Goal: Task Accomplishment & Management: Use online tool/utility

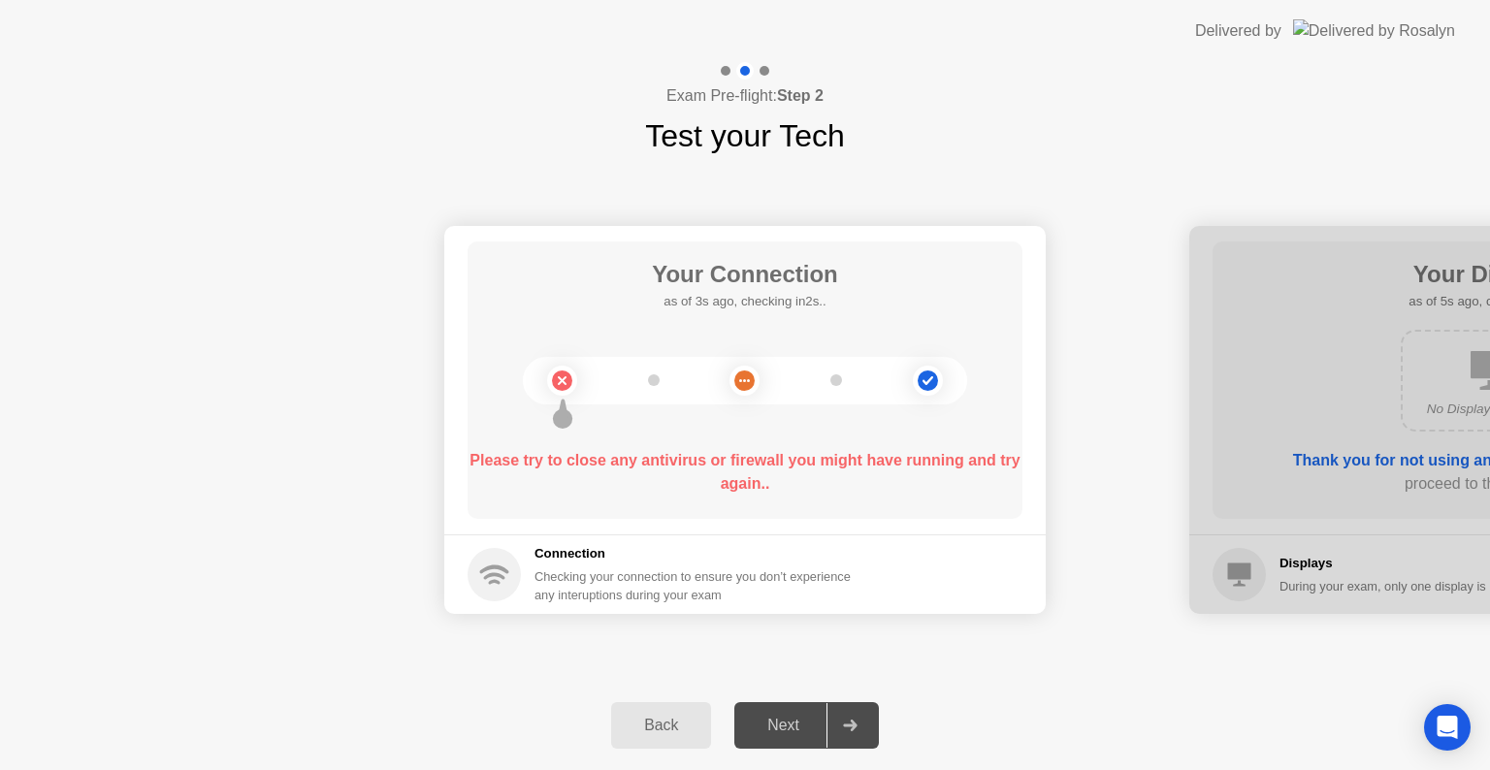
click at [861, 480] on div "Please try to close any antivirus or firewall you might have running and try ag…" at bounding box center [745, 472] width 555 height 47
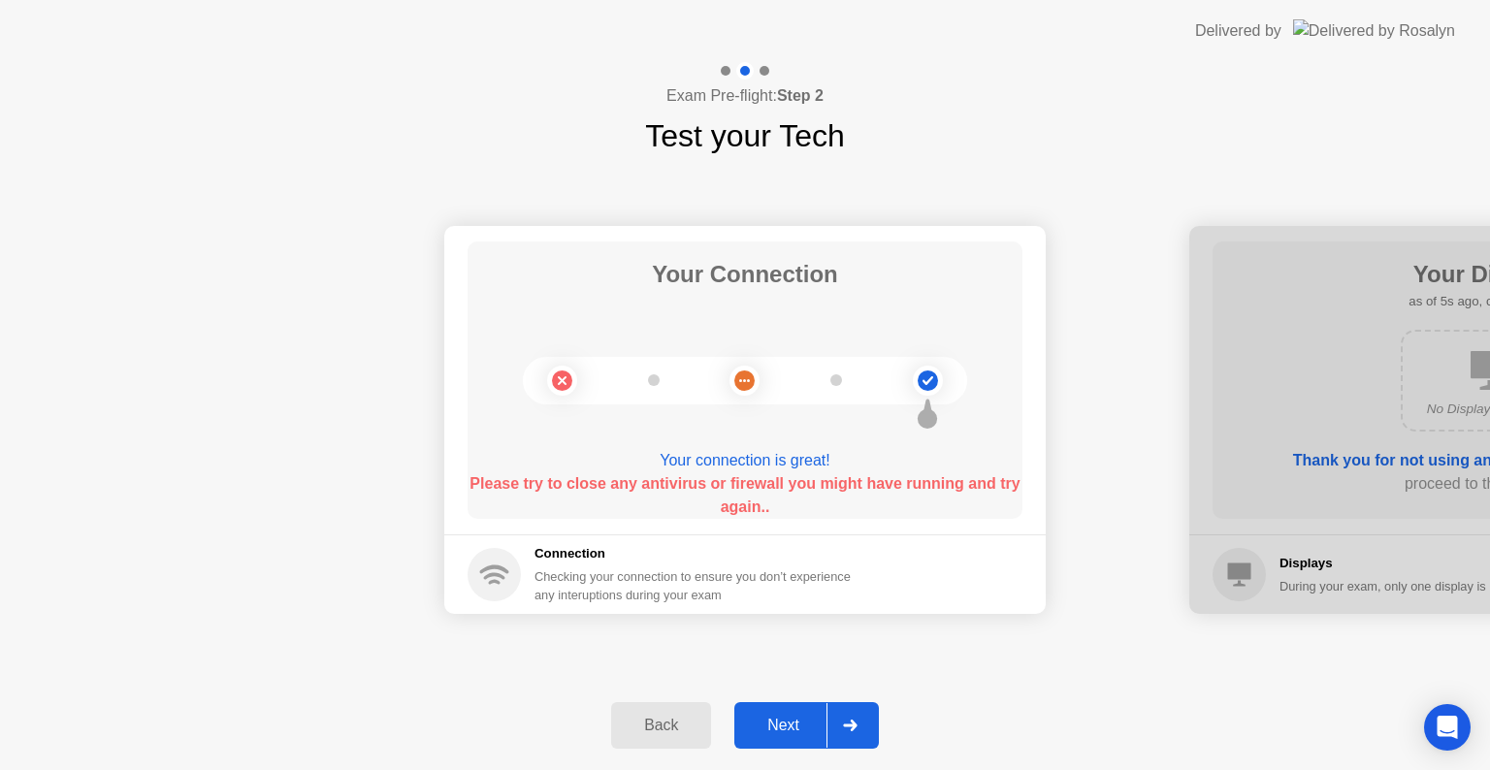
drag, startPoint x: 1051, startPoint y: 722, endPoint x: 1041, endPoint y: 720, distance: 9.9
click at [1051, 722] on div "Back Next" at bounding box center [745, 725] width 1490 height 89
click at [632, 432] on div "Your Connection Your connection is great! Please try to close any antivirus or …" at bounding box center [745, 380] width 555 height 277
click at [776, 727] on div "Next" at bounding box center [783, 725] width 86 height 17
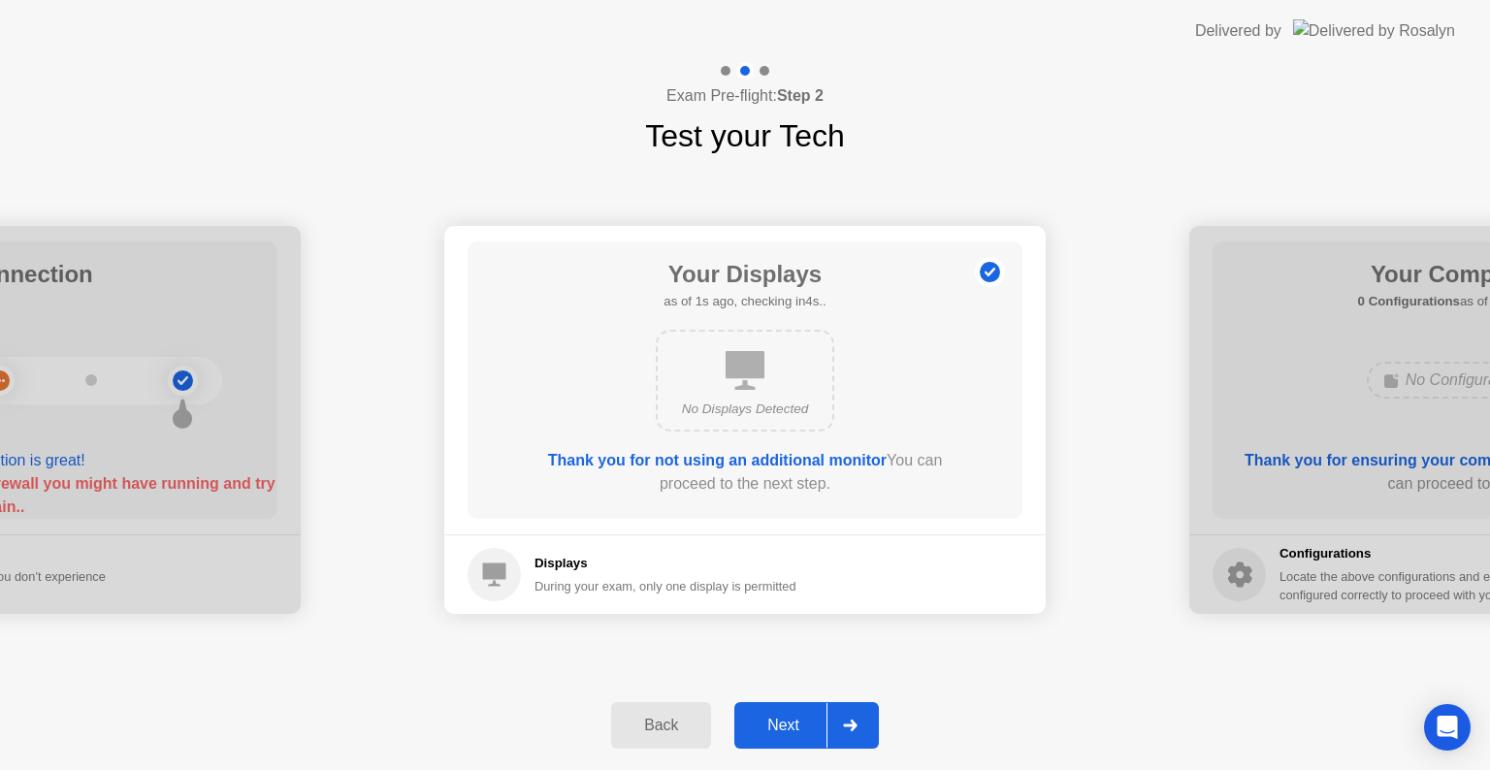
click at [784, 737] on button "Next" at bounding box center [806, 725] width 145 height 47
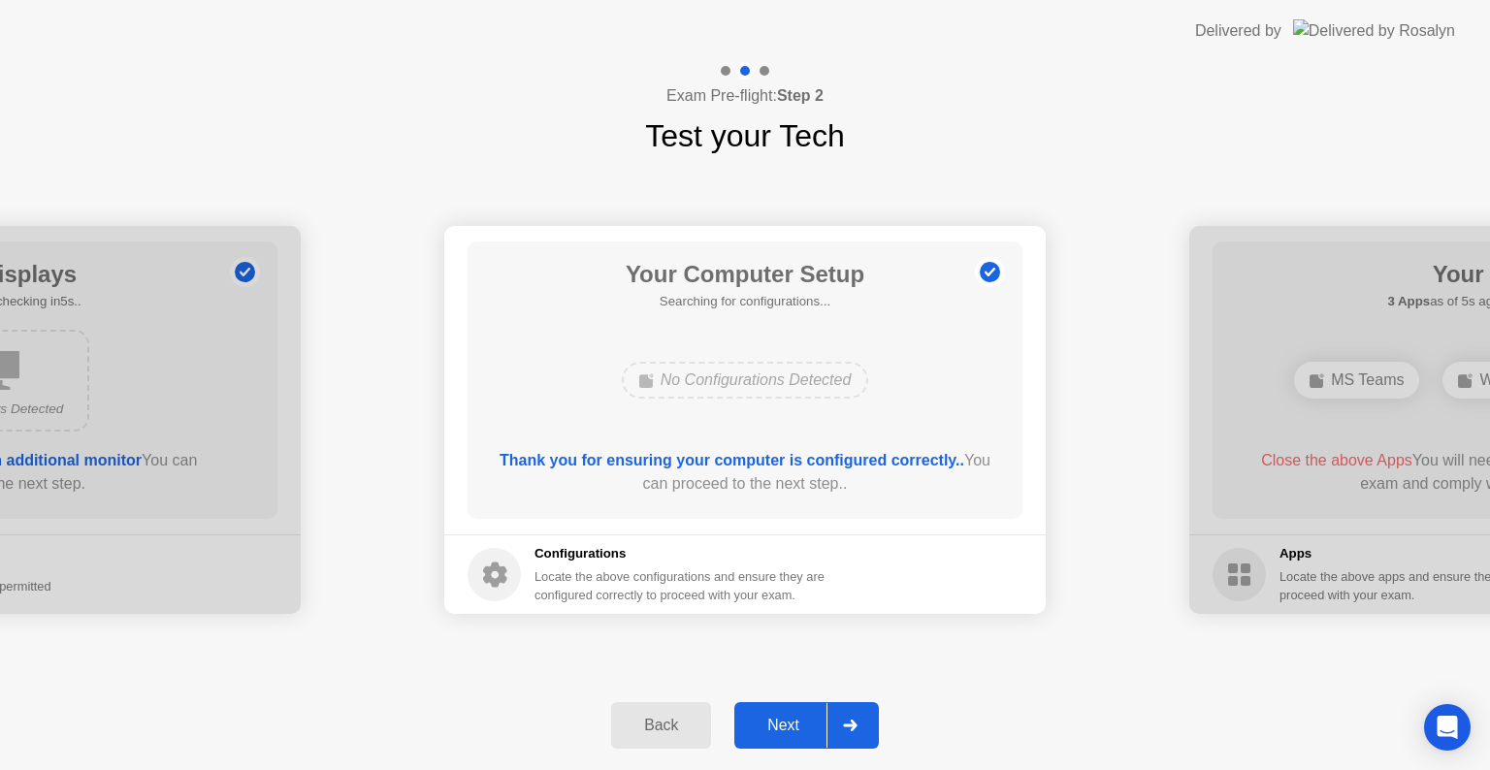
click at [784, 737] on button "Next" at bounding box center [806, 725] width 145 height 47
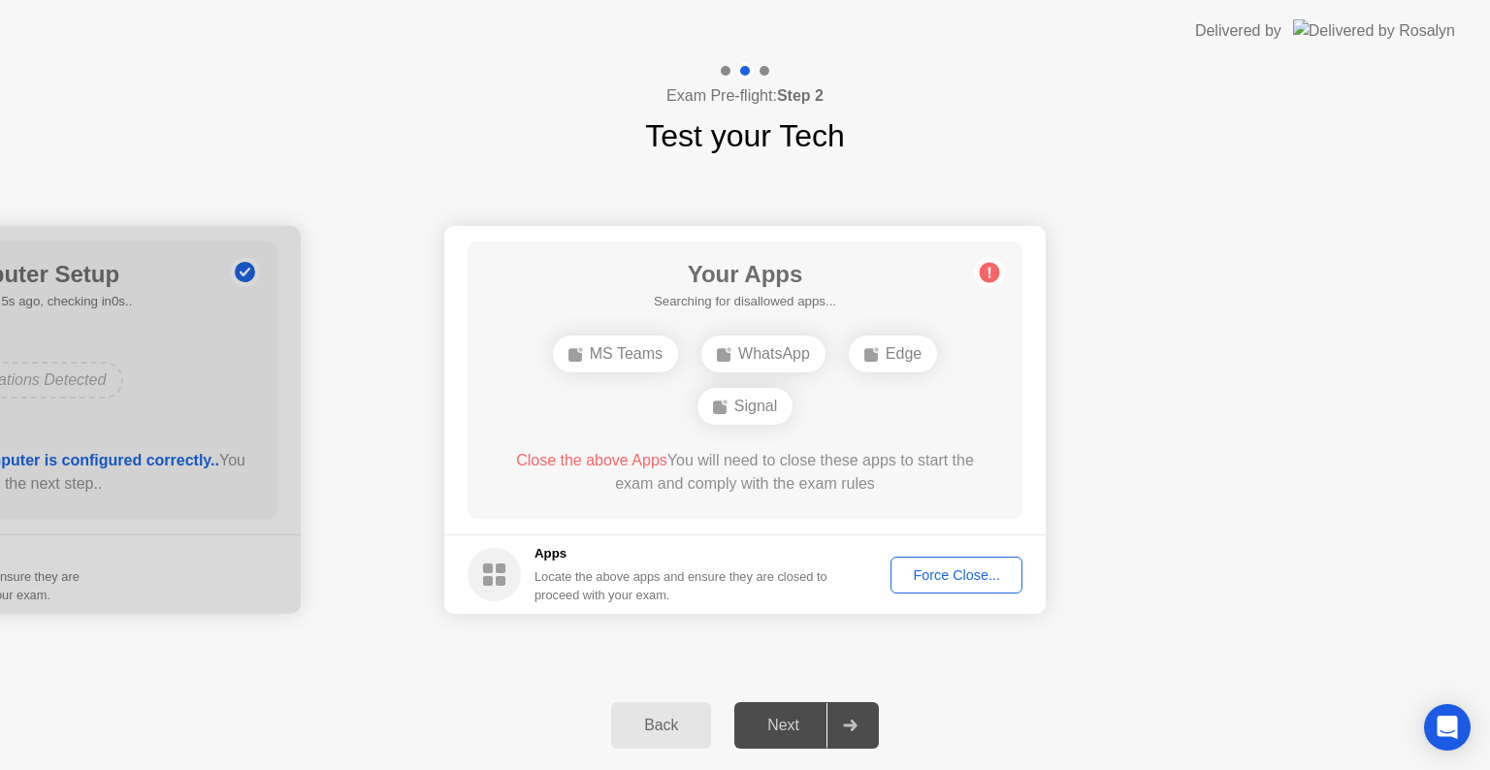
click at [940, 579] on div "Force Close..." at bounding box center [956, 576] width 118 height 16
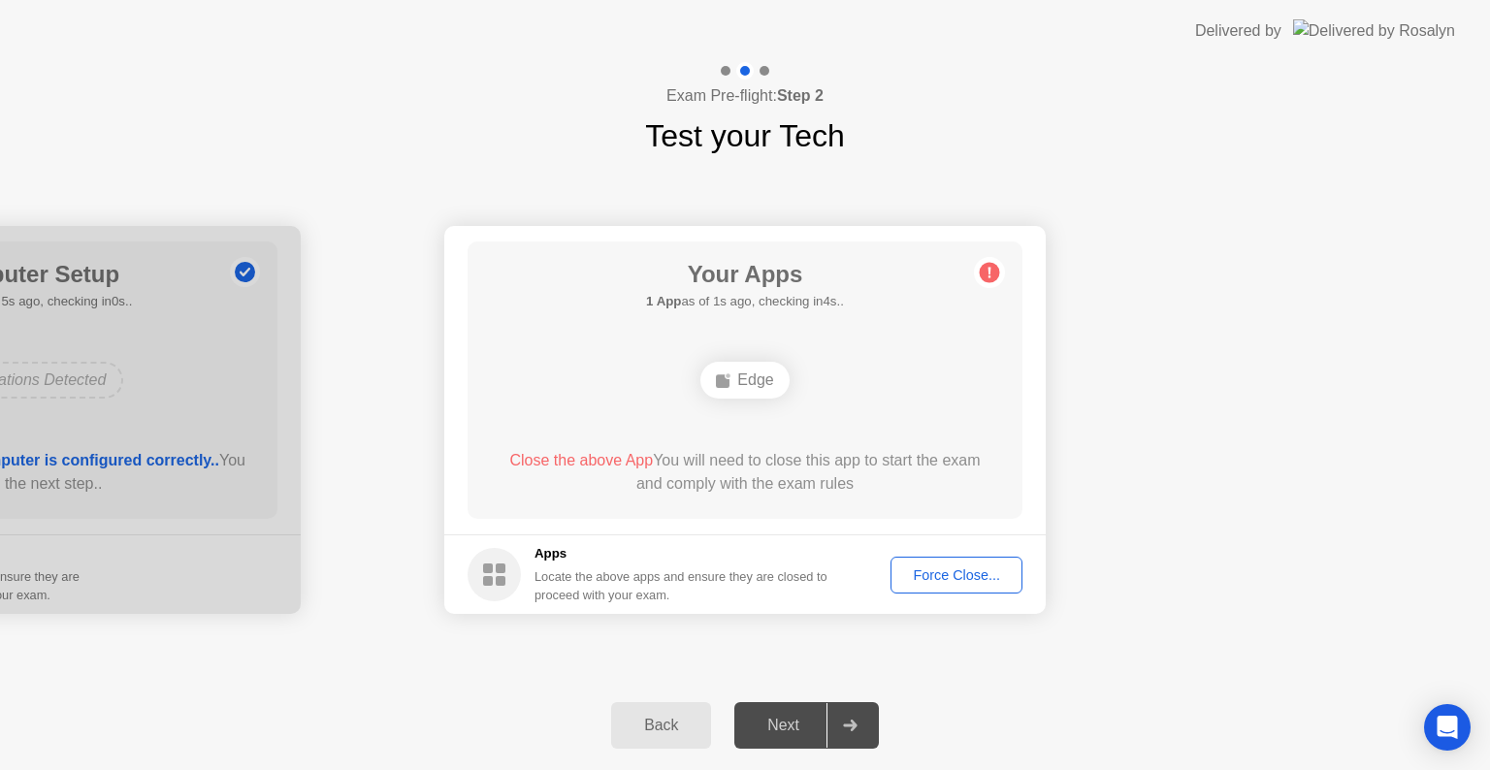
click at [780, 50] on header "Delivered by" at bounding box center [745, 31] width 1490 height 62
click at [751, 391] on div "Edge" at bounding box center [745, 380] width 88 height 37
click at [976, 568] on div "Force Close..." at bounding box center [956, 576] width 118 height 16
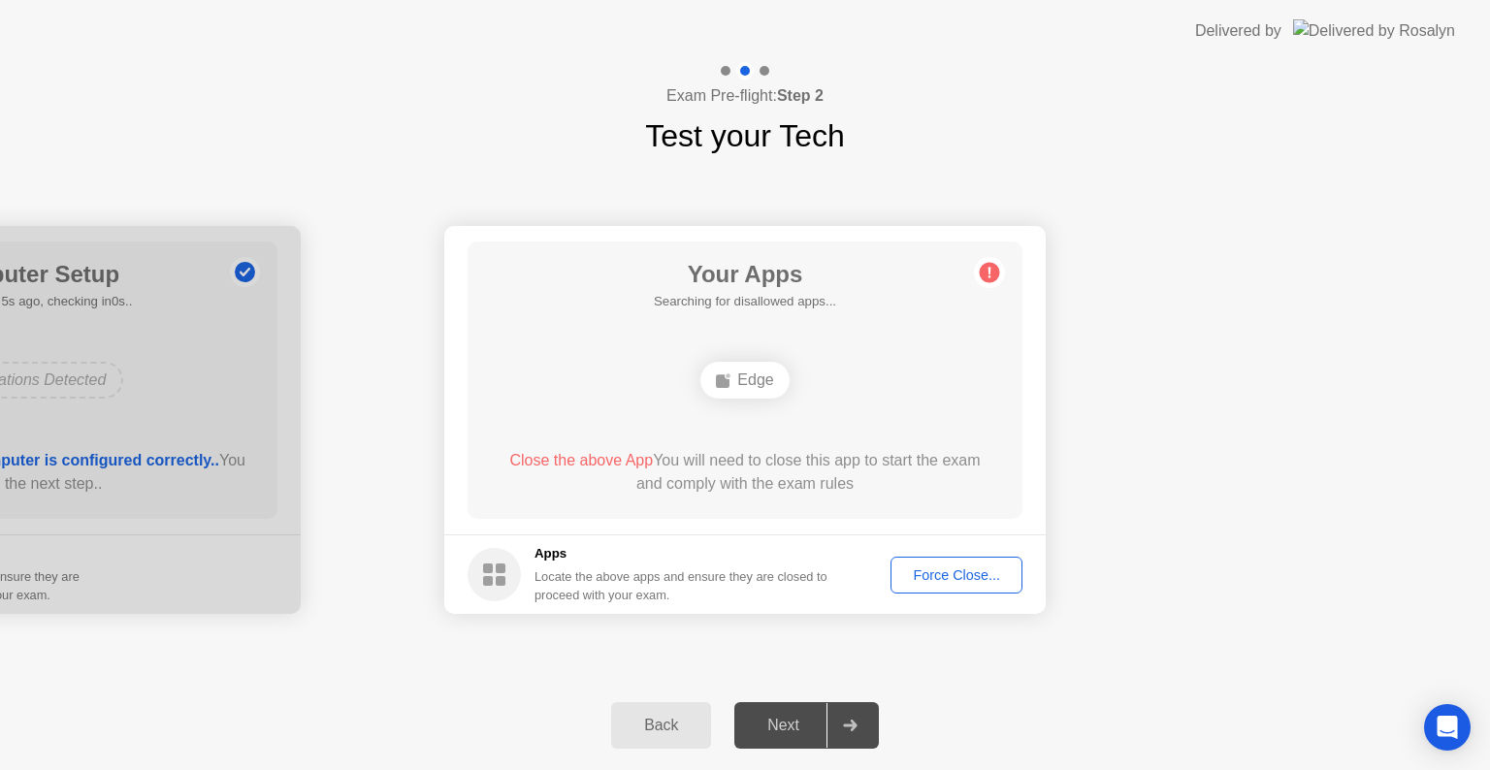
click at [967, 582] on div "Force Close..." at bounding box center [956, 576] width 118 height 16
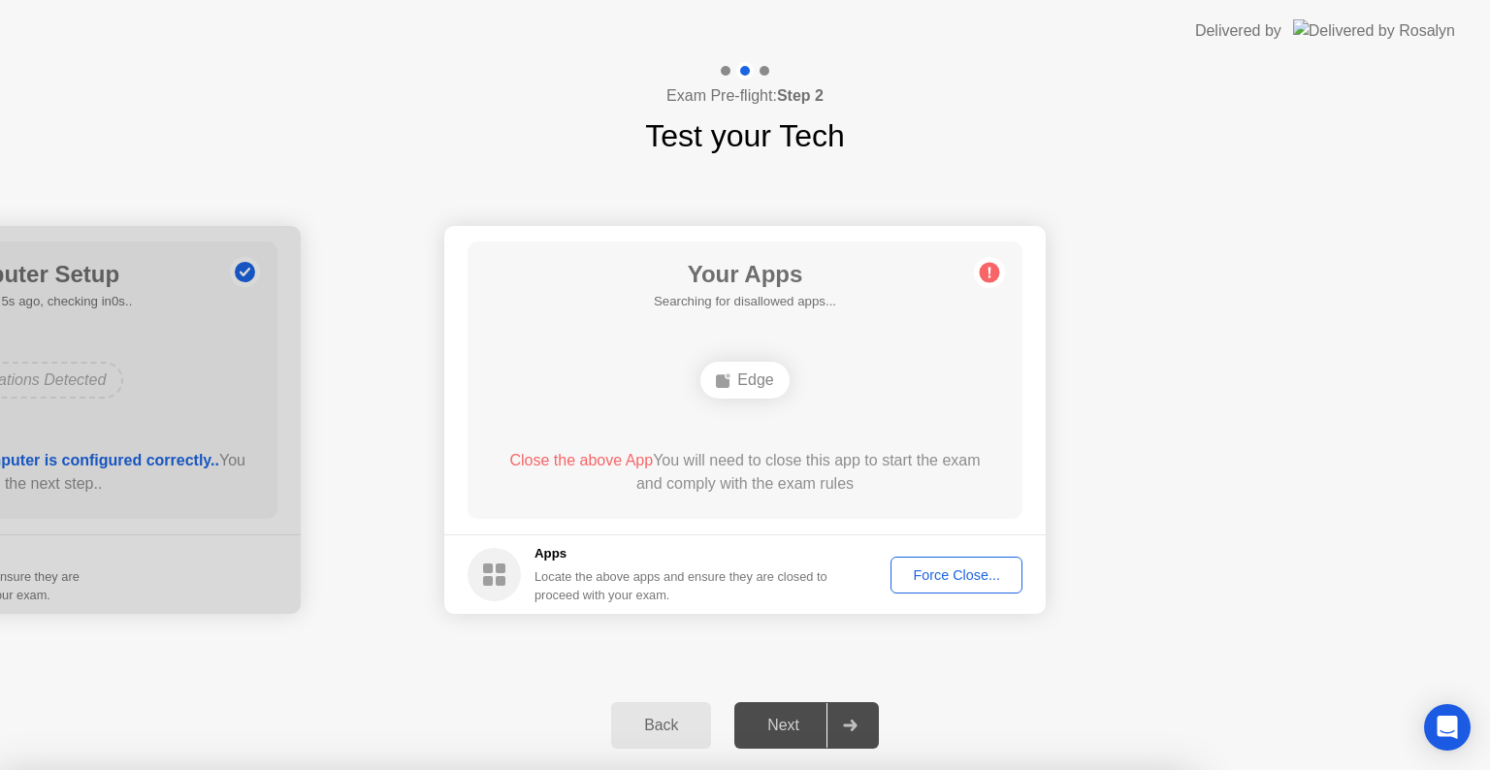
drag, startPoint x: 831, startPoint y: 486, endPoint x: 885, endPoint y: 505, distance: 57.7
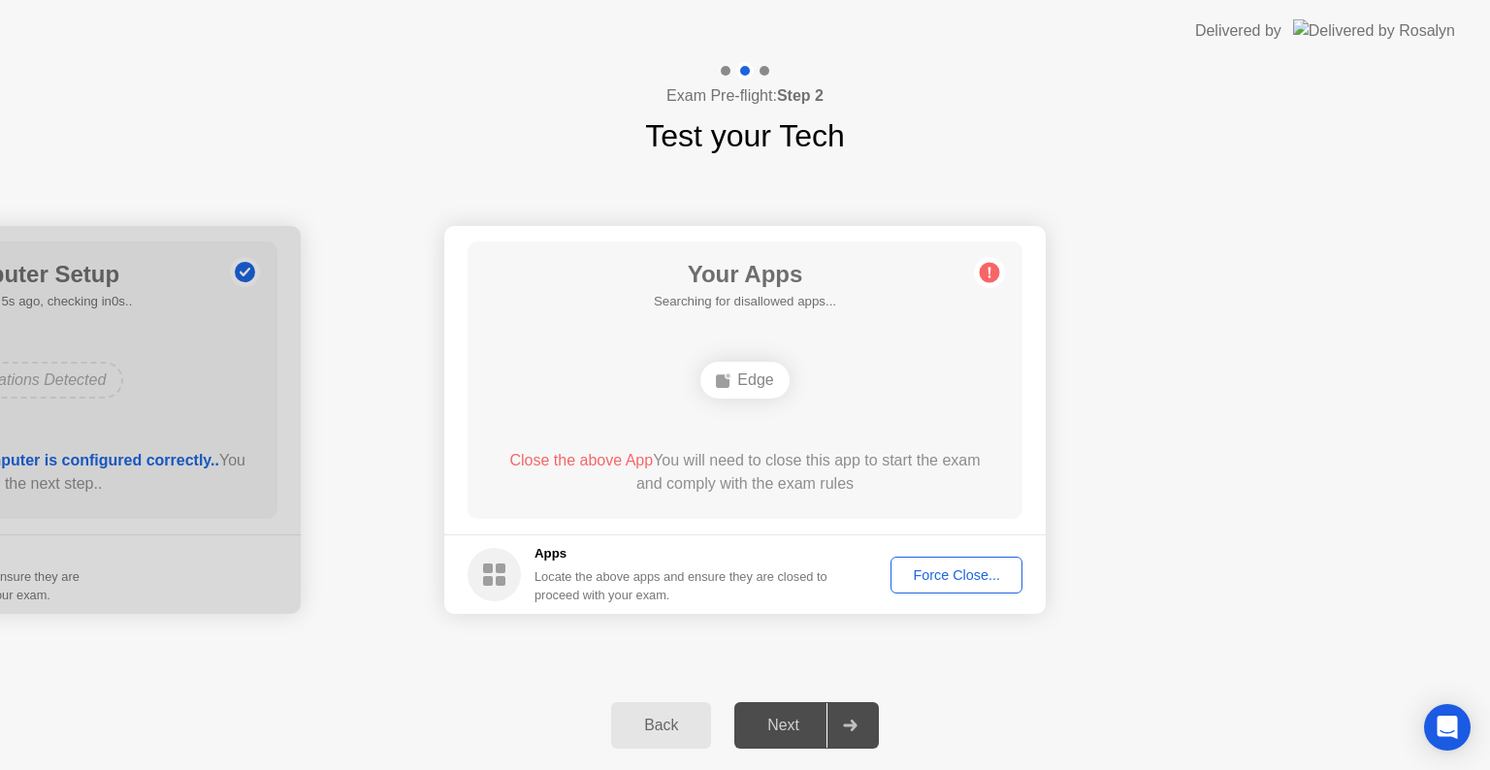
click at [977, 571] on div "Force Close..." at bounding box center [956, 576] width 118 height 16
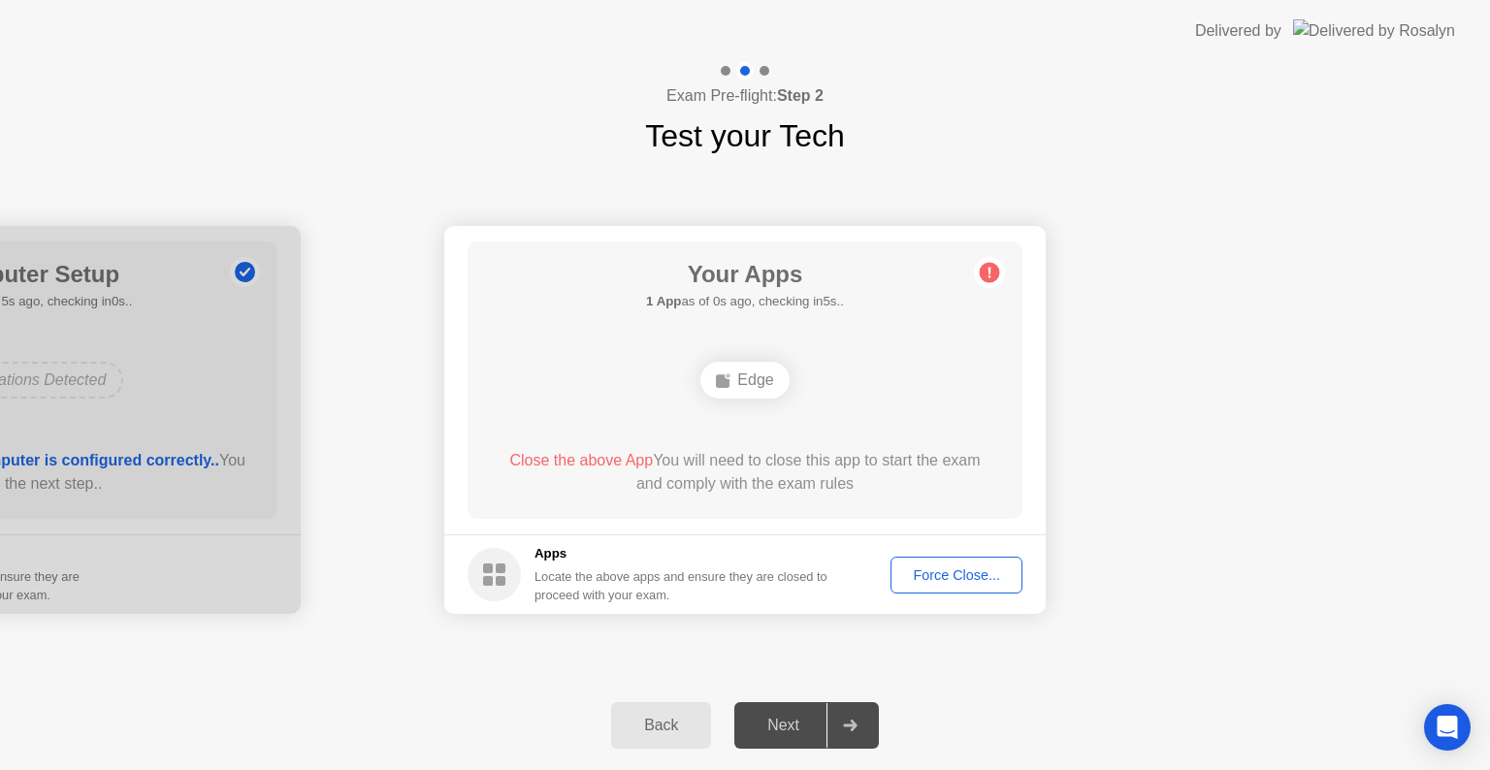
click at [759, 376] on div "Edge" at bounding box center [745, 380] width 88 height 37
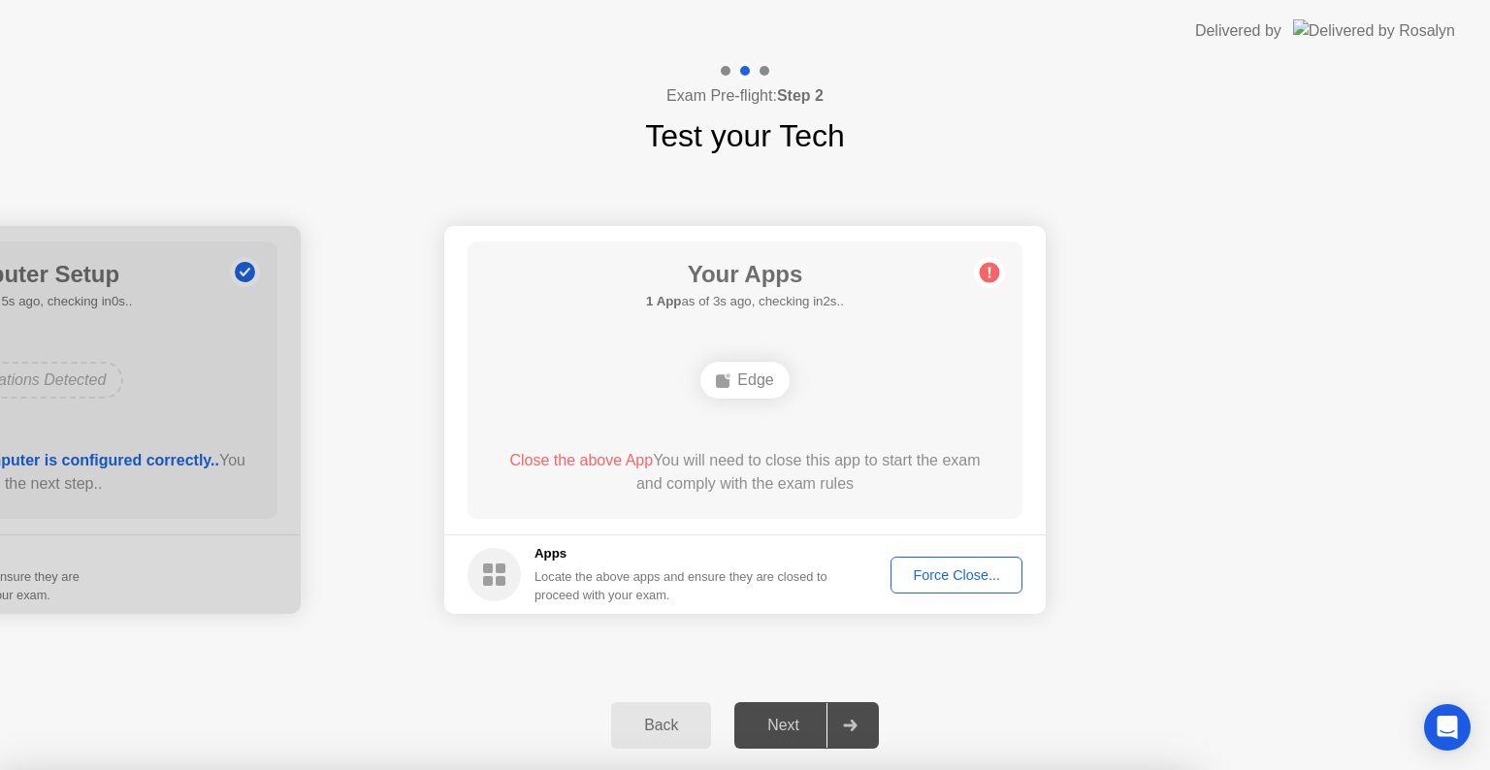
drag, startPoint x: 820, startPoint y: 486, endPoint x: 743, endPoint y: 415, distance: 104.4
drag, startPoint x: 1188, startPoint y: 491, endPoint x: 765, endPoint y: 454, distance: 424.6
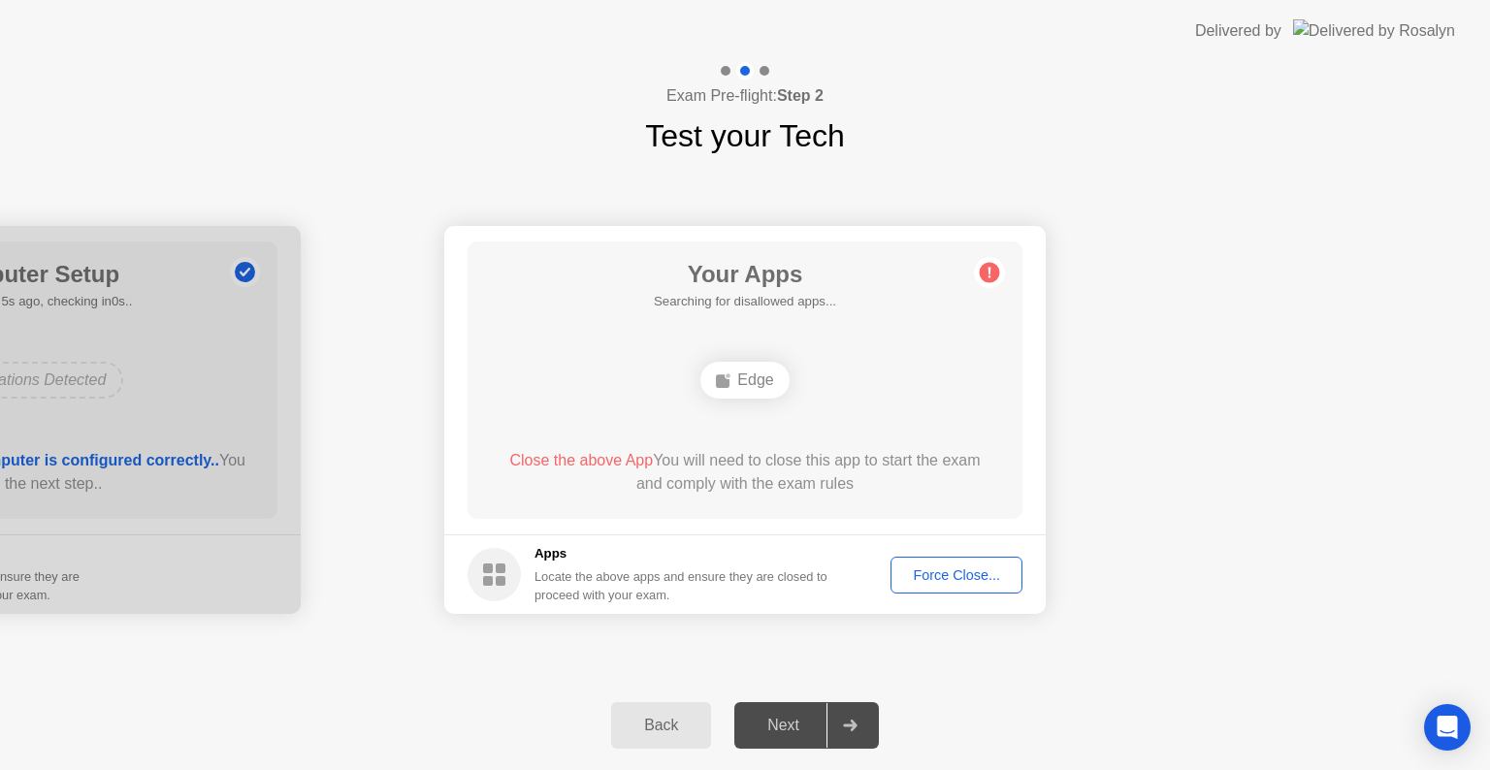
click at [941, 582] on div "Force Close..." at bounding box center [956, 576] width 118 height 16
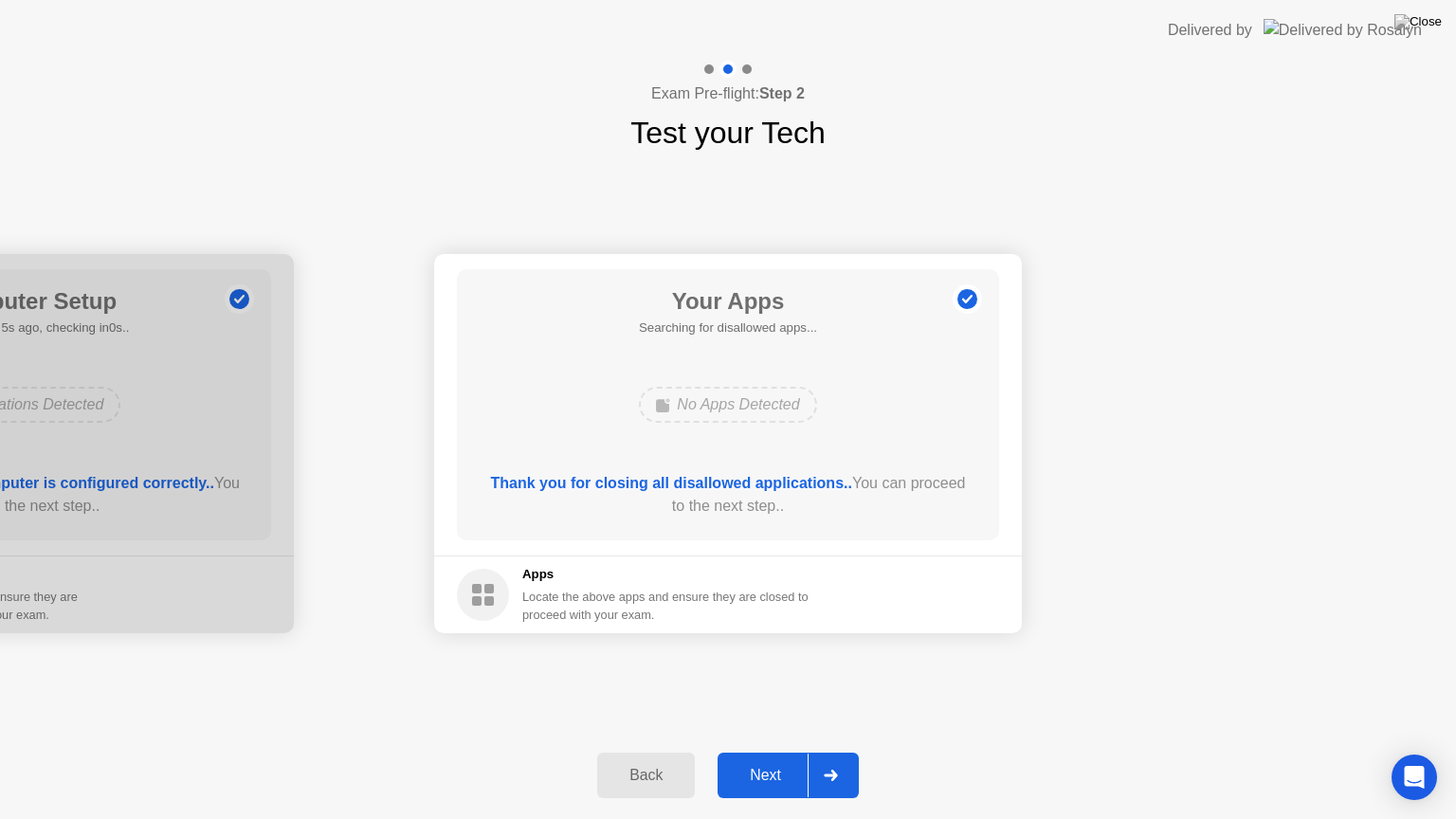
click at [749, 752] on button "Next" at bounding box center [788, 775] width 142 height 46
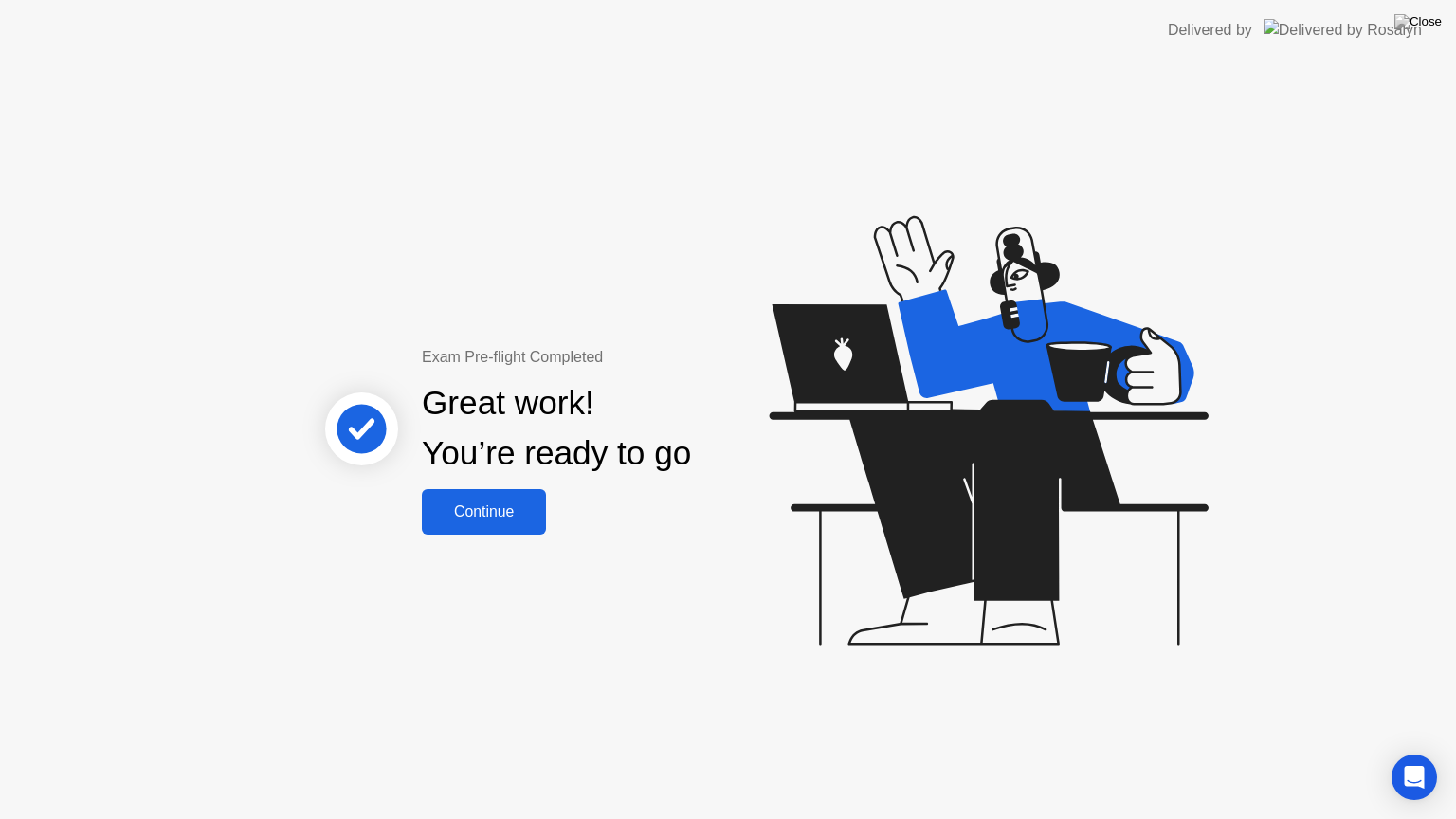
click at [472, 519] on div "Continue" at bounding box center [484, 511] width 112 height 17
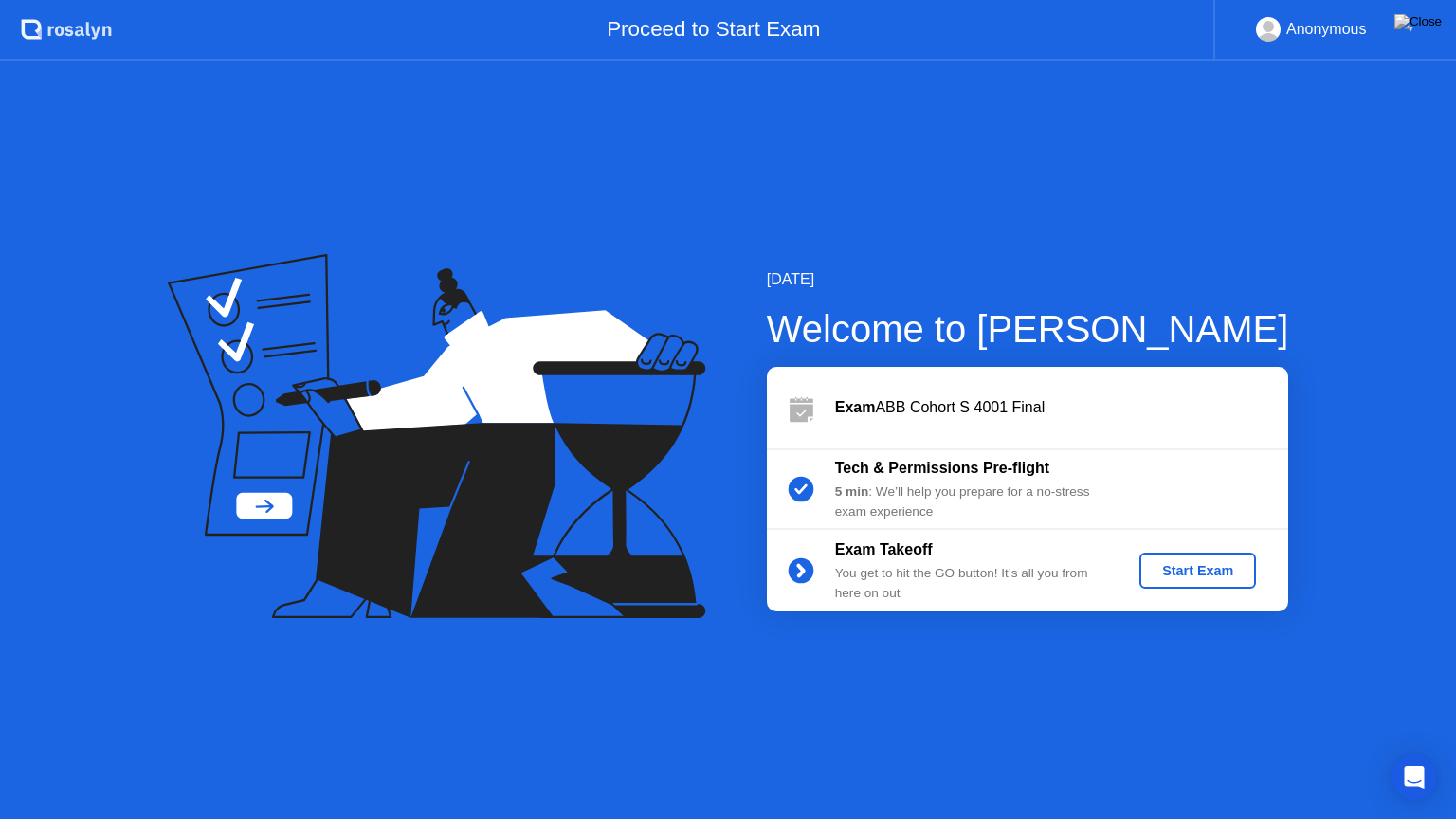
click at [1225, 565] on div "Start Exam" at bounding box center [1198, 571] width 102 height 16
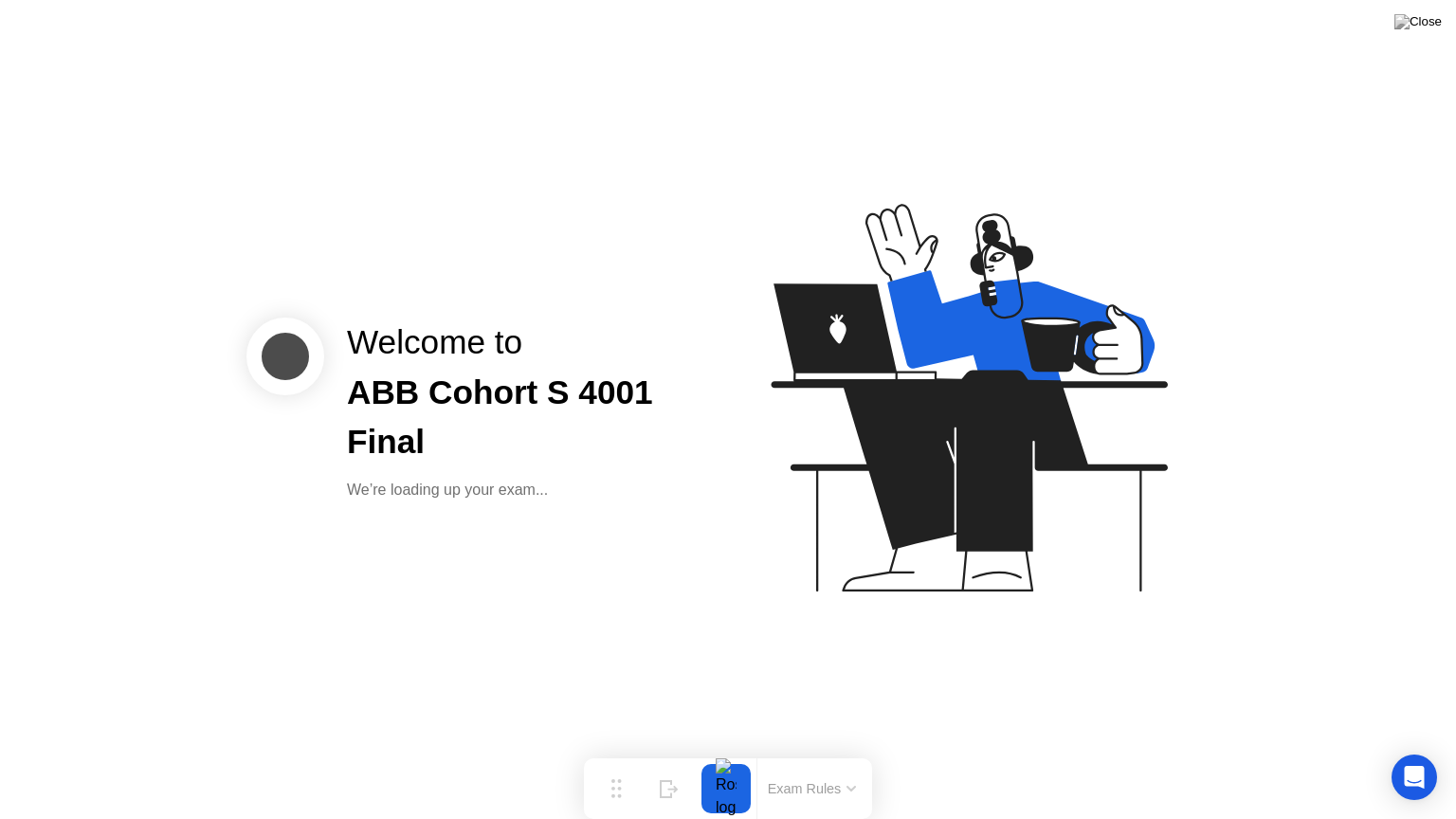
drag, startPoint x: 524, startPoint y: 582, endPoint x: 593, endPoint y: 645, distance: 93.4
click at [524, 582] on div "Welcome to ABB Cohort S 4001 Final We’re loading up your exam..." at bounding box center [728, 410] width 1456 height 819
click at [480, 547] on div "Welcome to ABB Cohort S 4001 Final We’re loading up your exam..." at bounding box center [728, 410] width 1456 height 819
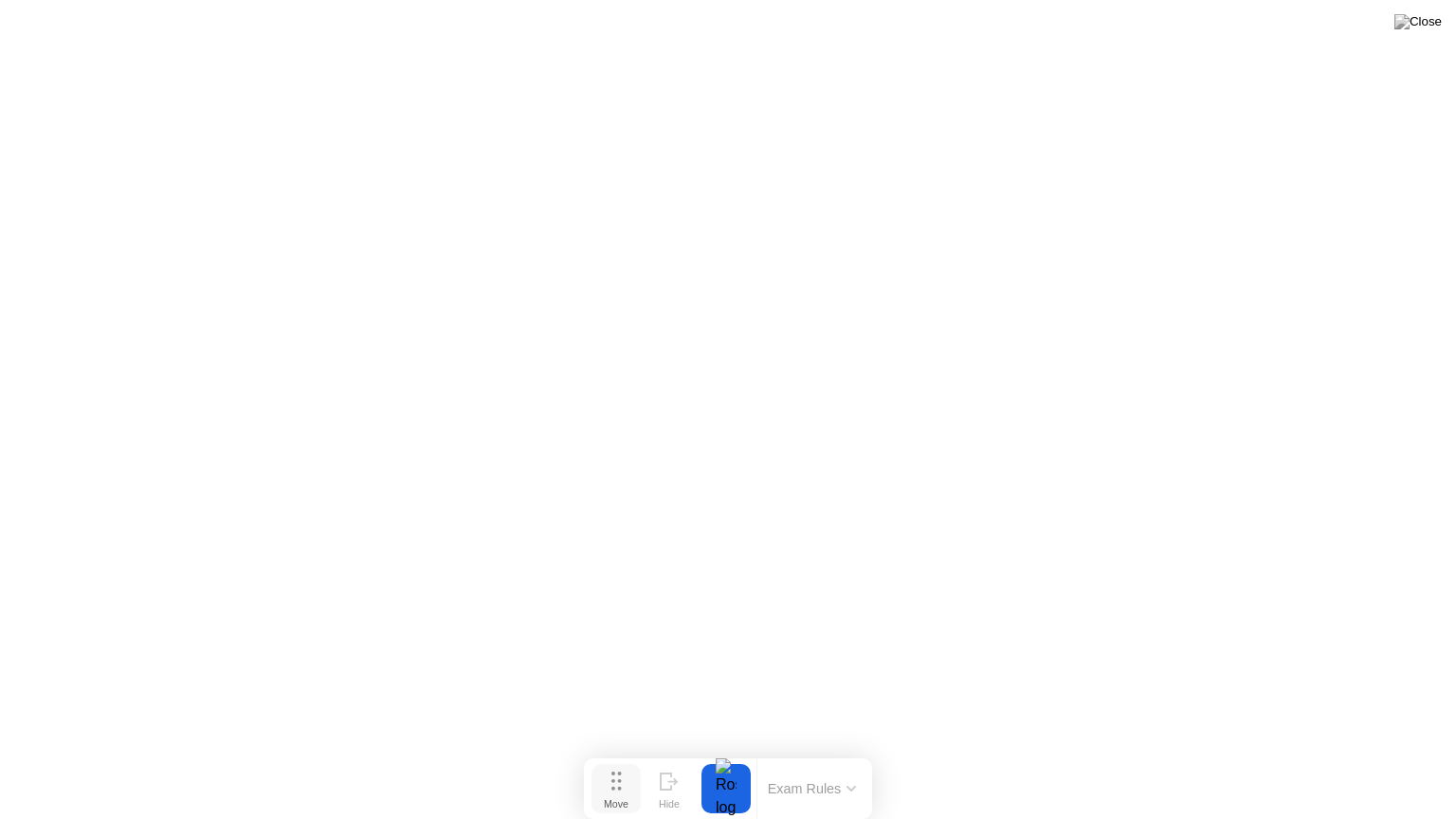
click at [620, 752] on div "Move" at bounding box center [616, 804] width 24 height 12
drag, startPoint x: 620, startPoint y: 793, endPoint x: 344, endPoint y: 496, distance: 405.4
click at [561, 740] on div "Move" at bounding box center [573, 746] width 24 height 12
drag, startPoint x: 345, startPoint y: 482, endPoint x: 271, endPoint y: 646, distance: 179.9
click at [180, 646] on icon at bounding box center [175, 641] width 11 height 19
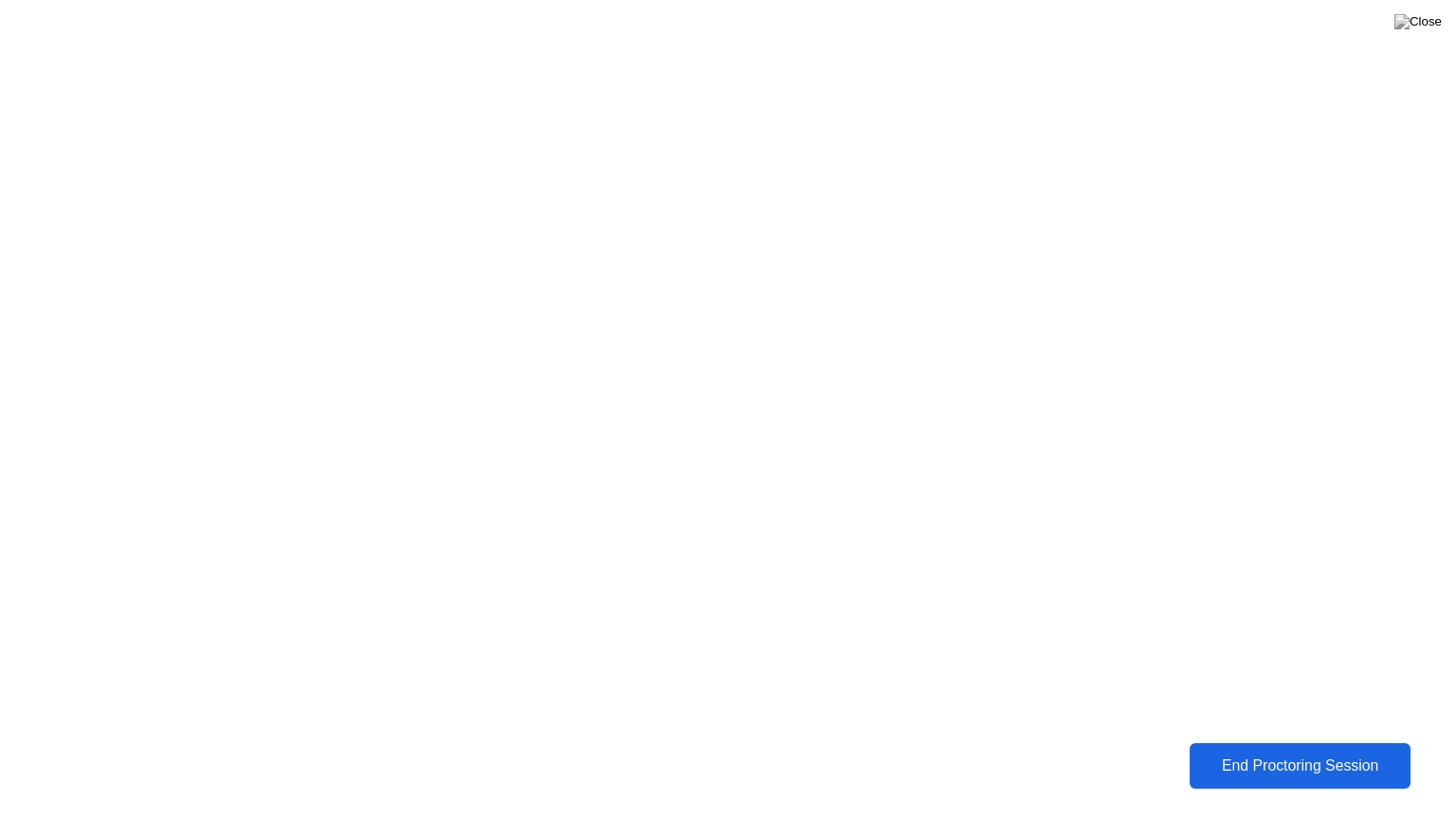
click at [1290, 752] on div "End Proctoring Session" at bounding box center [1300, 765] width 210 height 17
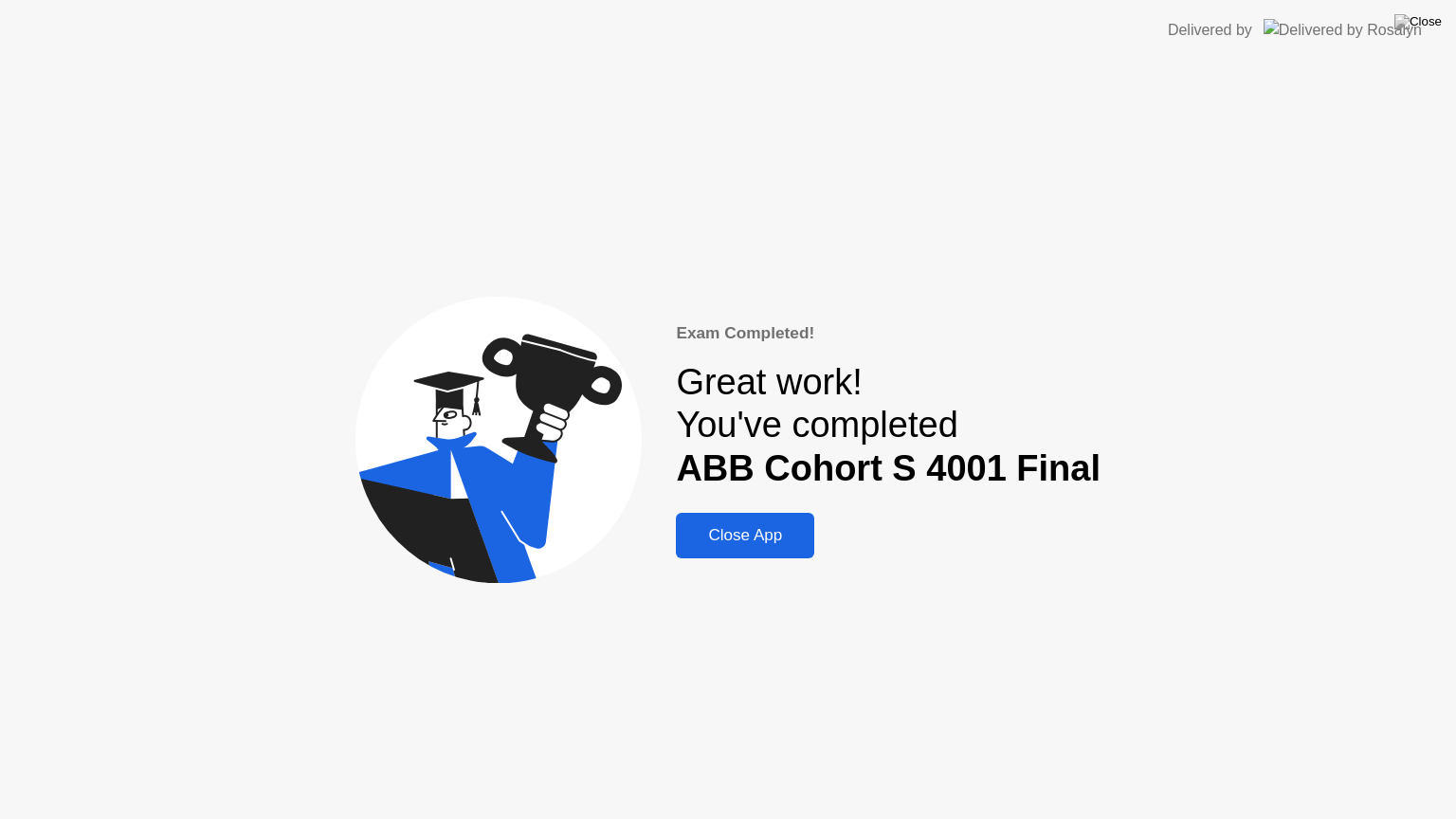
click at [765, 532] on div "Close App" at bounding box center [746, 535] width 127 height 19
